Goal: Find specific page/section: Find specific page/section

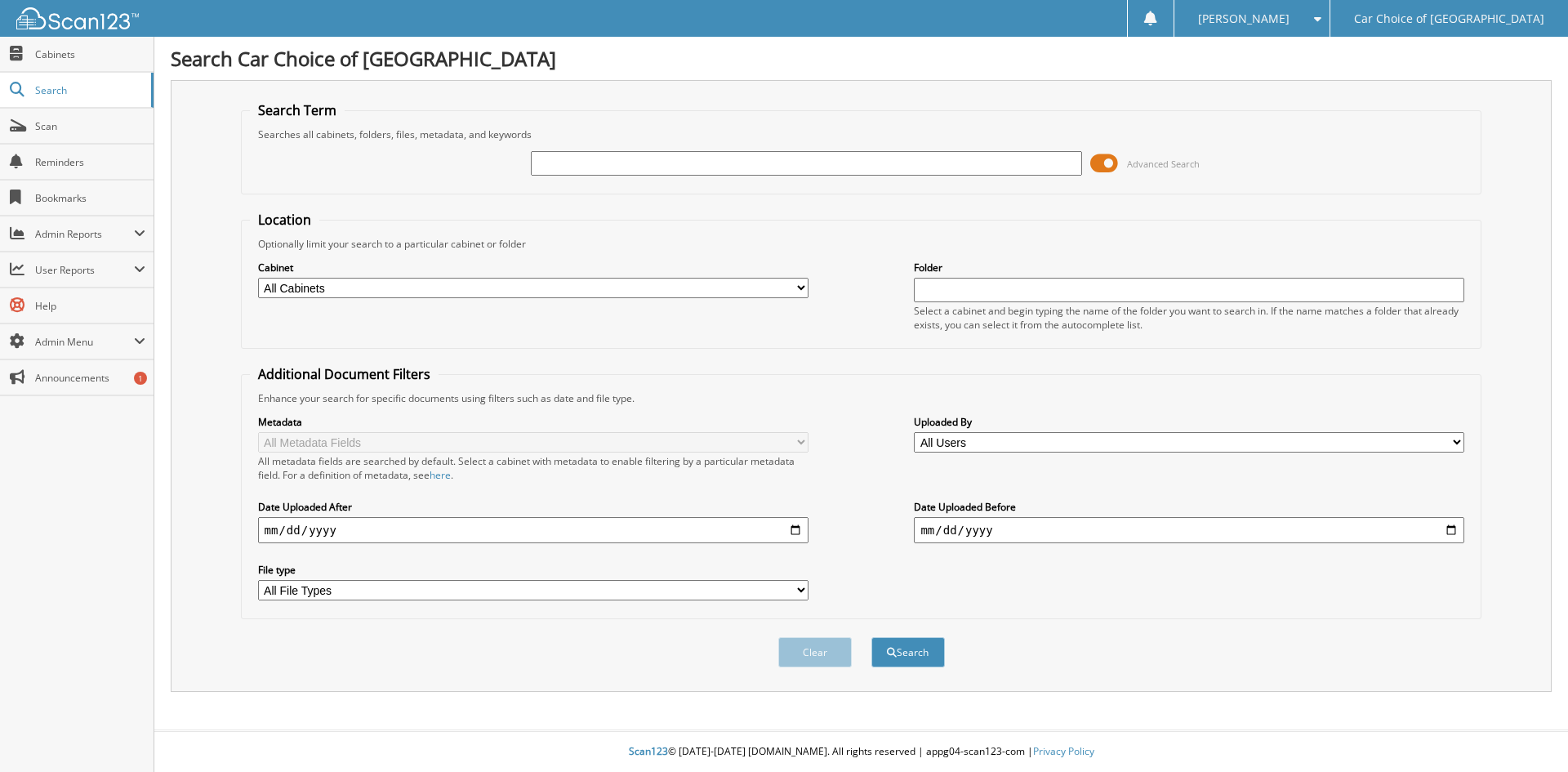
drag, startPoint x: 627, startPoint y: 164, endPoint x: 650, endPoint y: 106, distance: 62.4
click at [627, 164] on input "text" at bounding box center [806, 163] width 551 height 25
type input "191913TP"
click at [871, 638] on button "Search" at bounding box center [908, 652] width 73 height 31
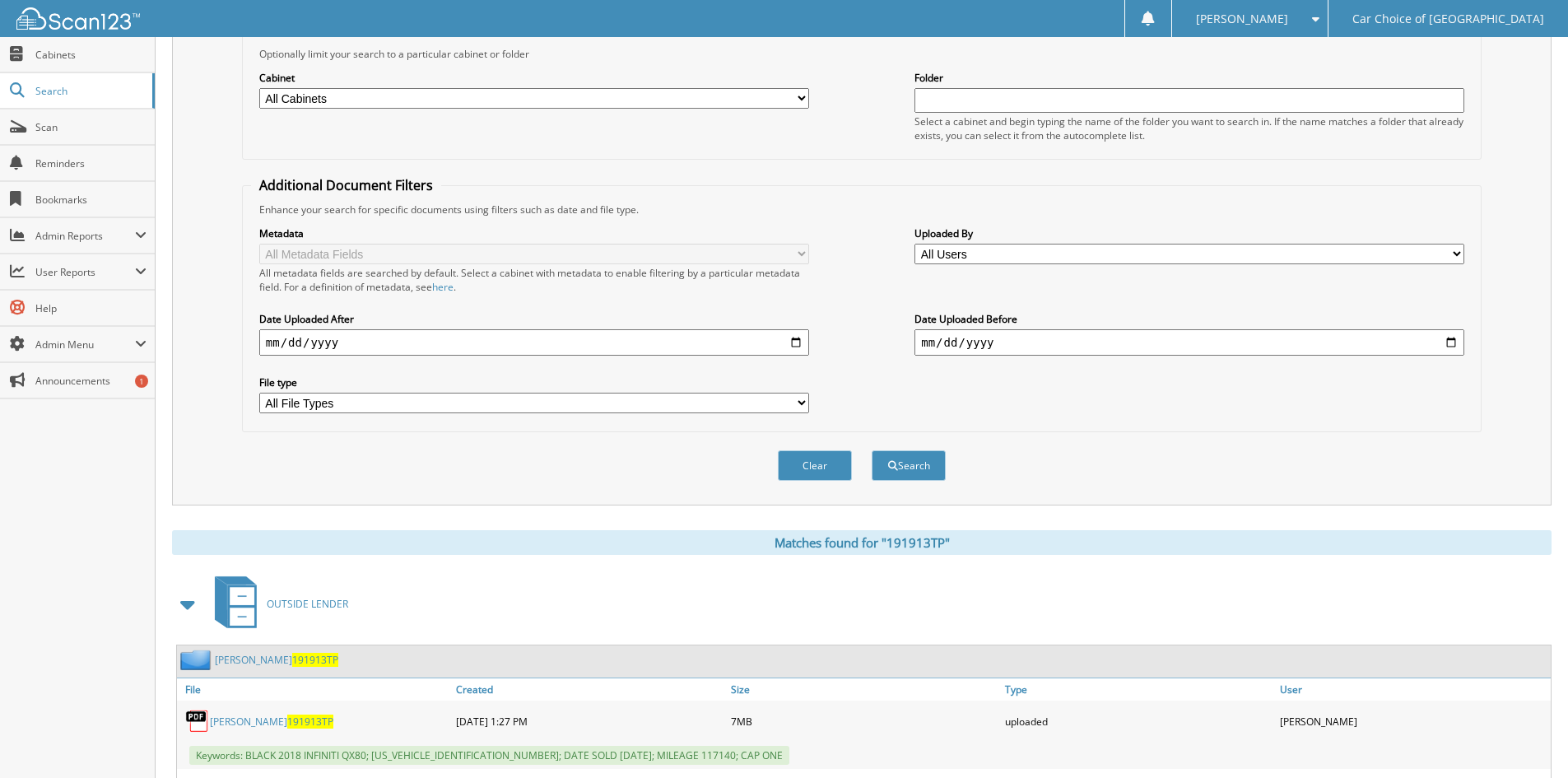
scroll to position [303, 0]
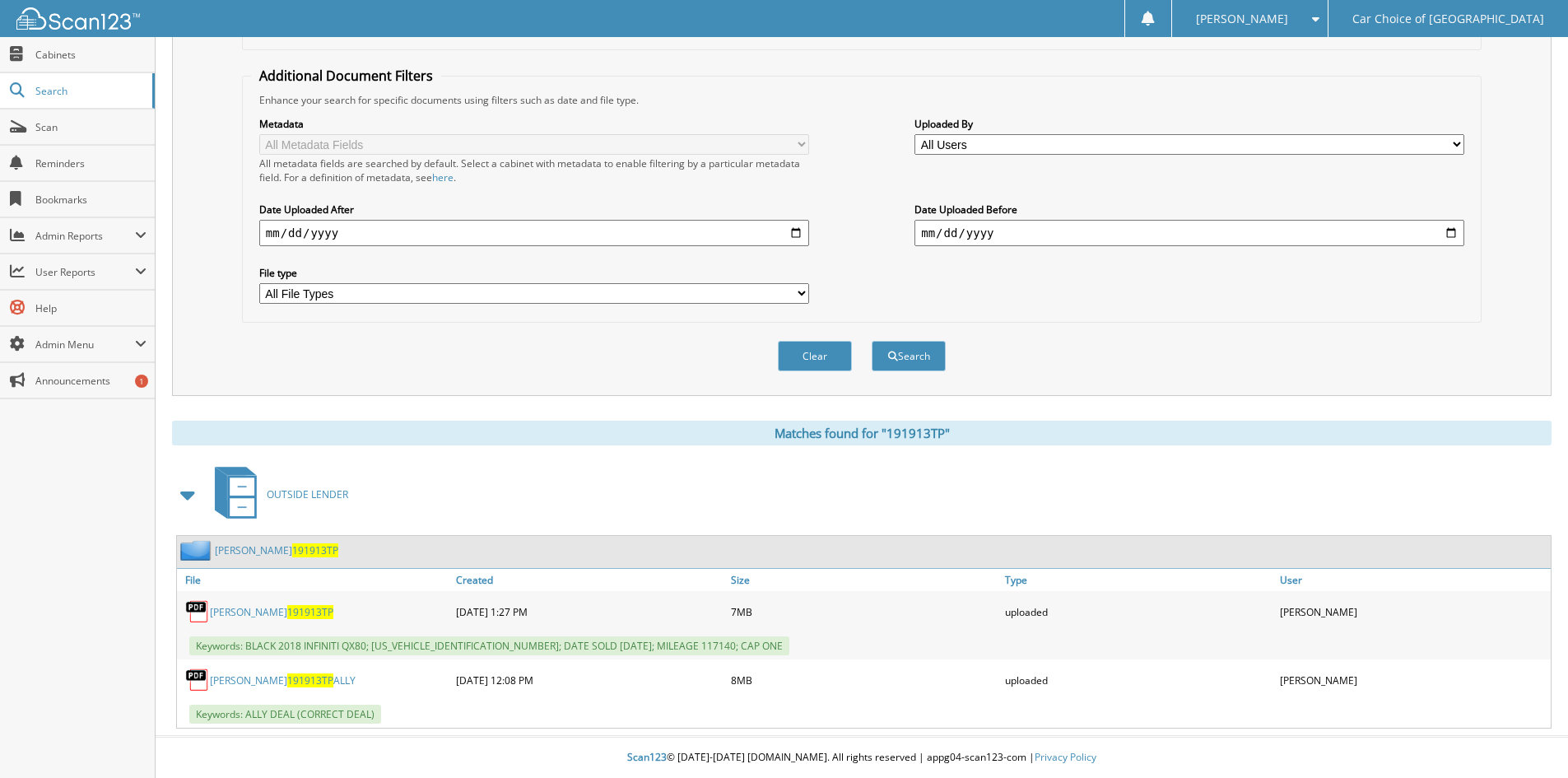
click at [256, 679] on link "[PERSON_NAME] 191913TP ALLY" at bounding box center [283, 680] width 145 height 14
